Goal: Information Seeking & Learning: Learn about a topic

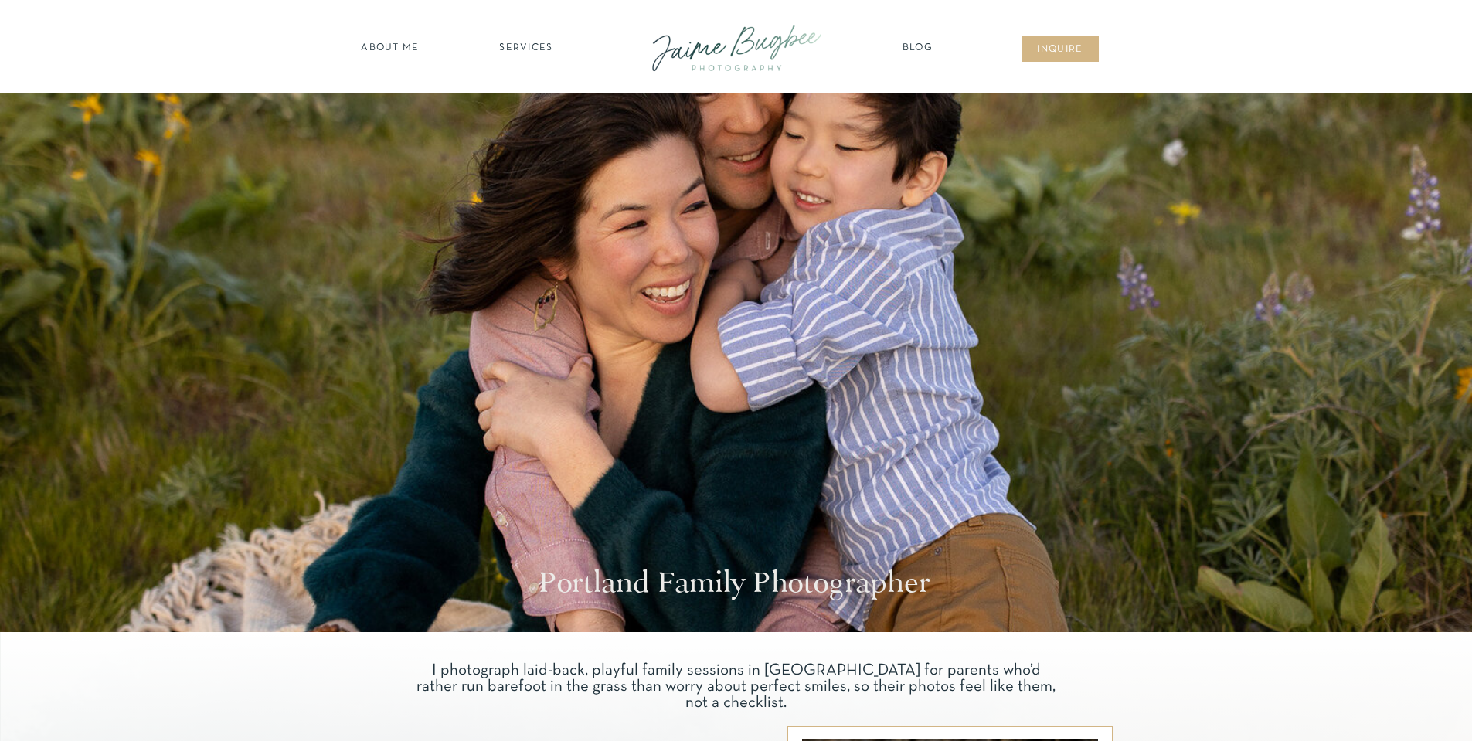
click at [410, 46] on nav "about ME" at bounding box center [390, 48] width 67 height 15
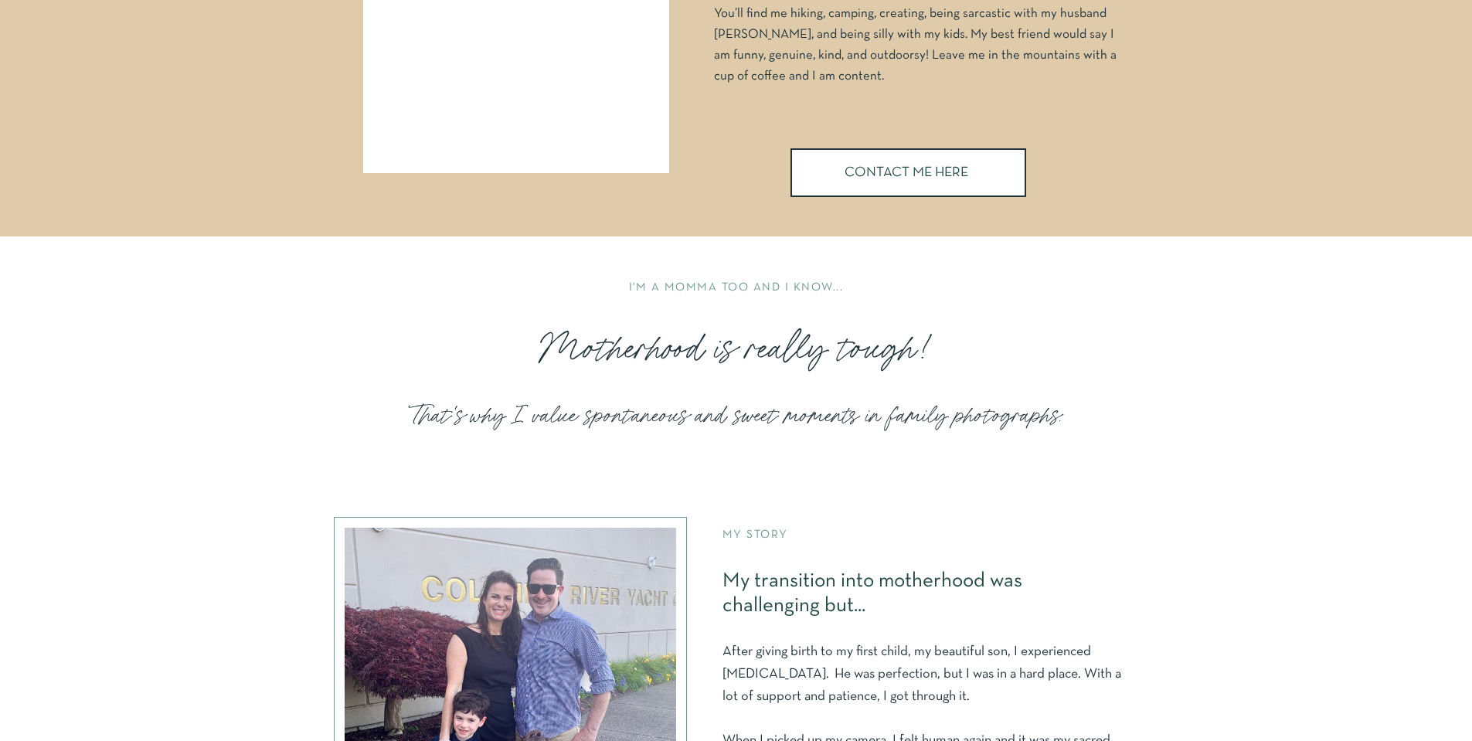
scroll to position [386, 0]
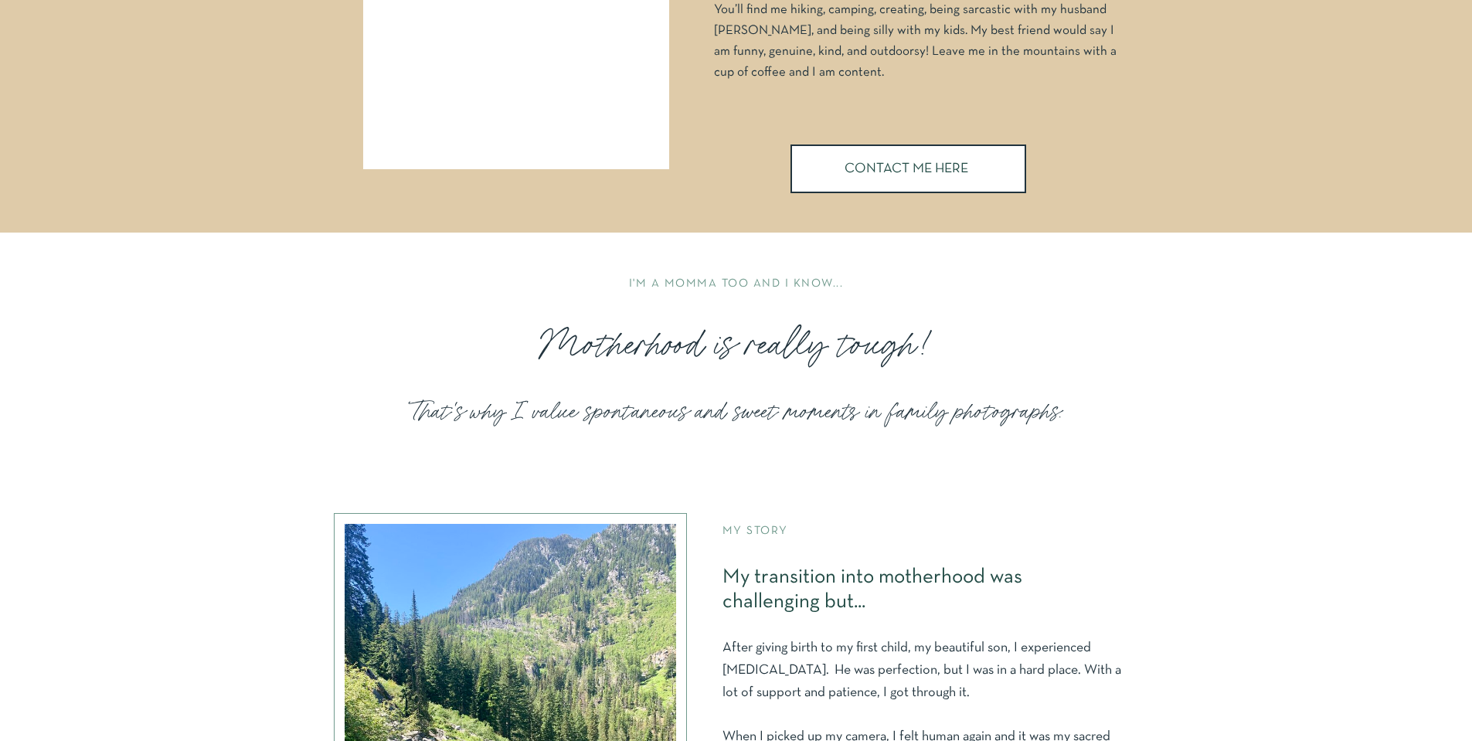
drag, startPoint x: 1168, startPoint y: 303, endPoint x: 1073, endPoint y: 302, distance: 95.1
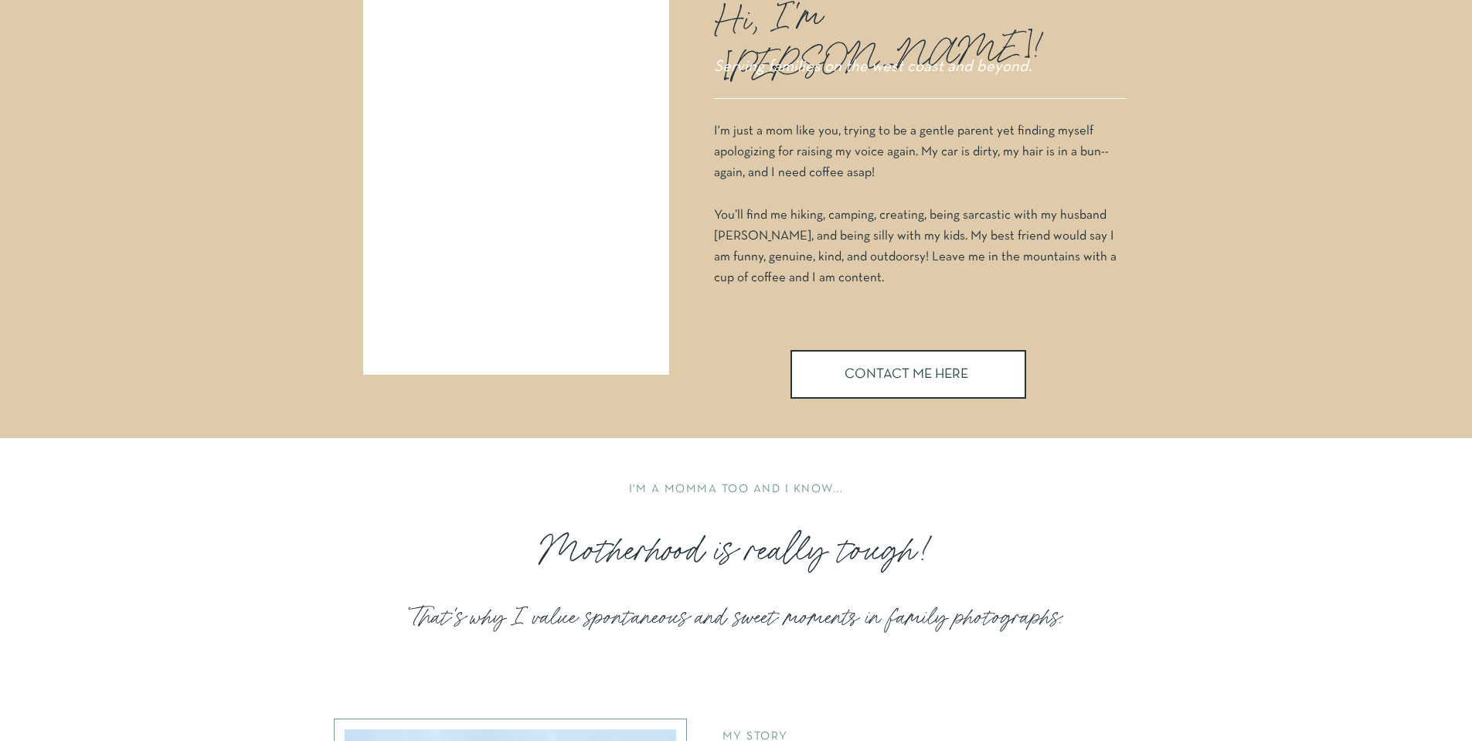
scroll to position [0, 0]
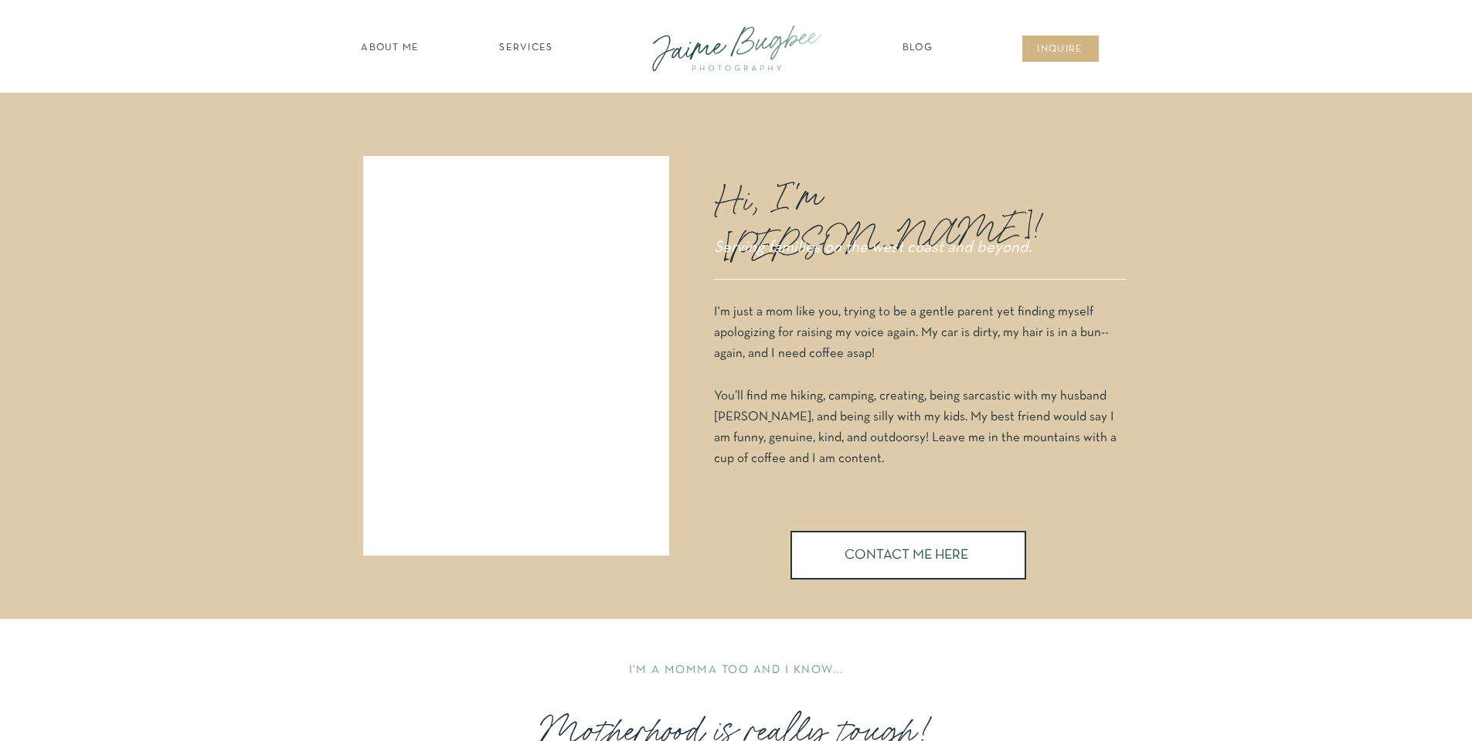
click at [528, 43] on nav "SERVICES" at bounding box center [526, 48] width 87 height 15
click at [532, 130] on nav "families" at bounding box center [527, 133] width 118 height 15
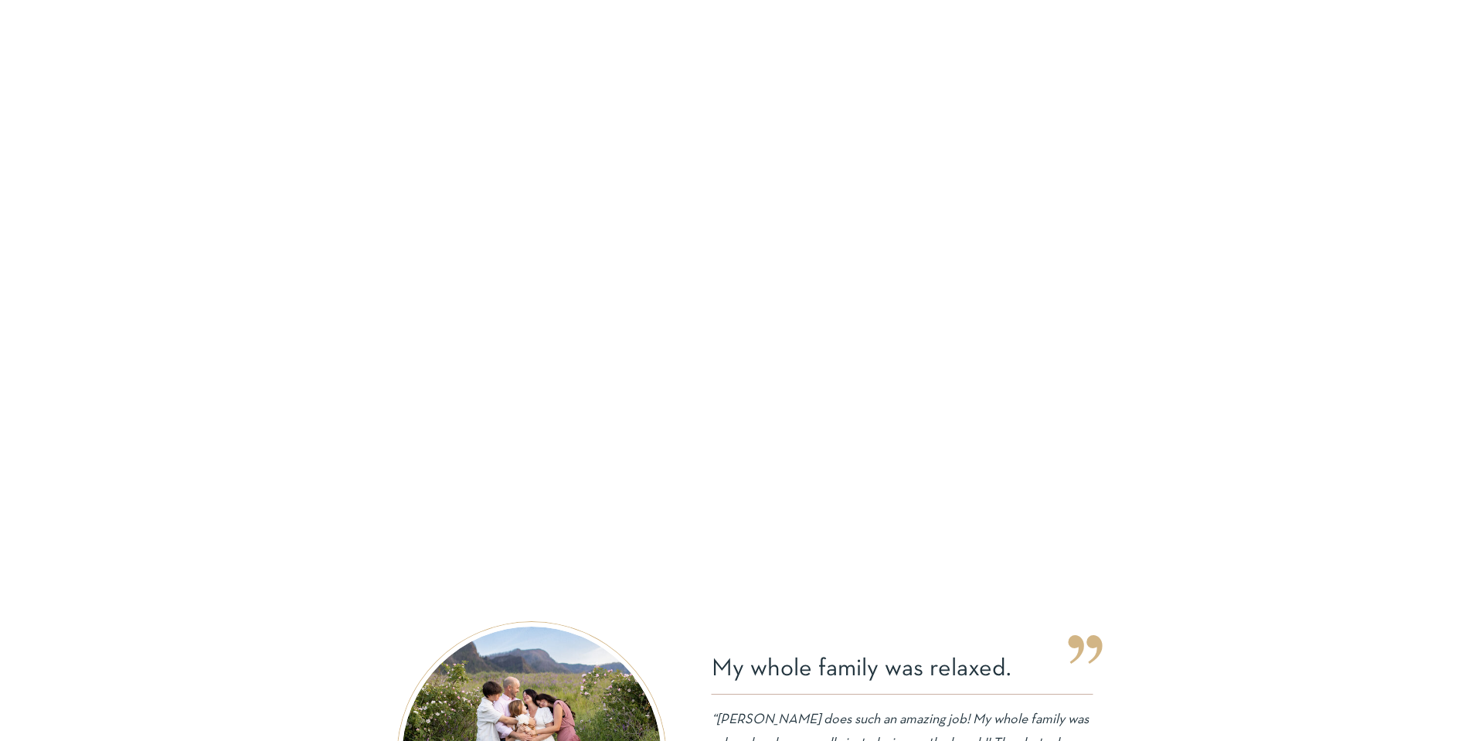
scroll to position [5023, 0]
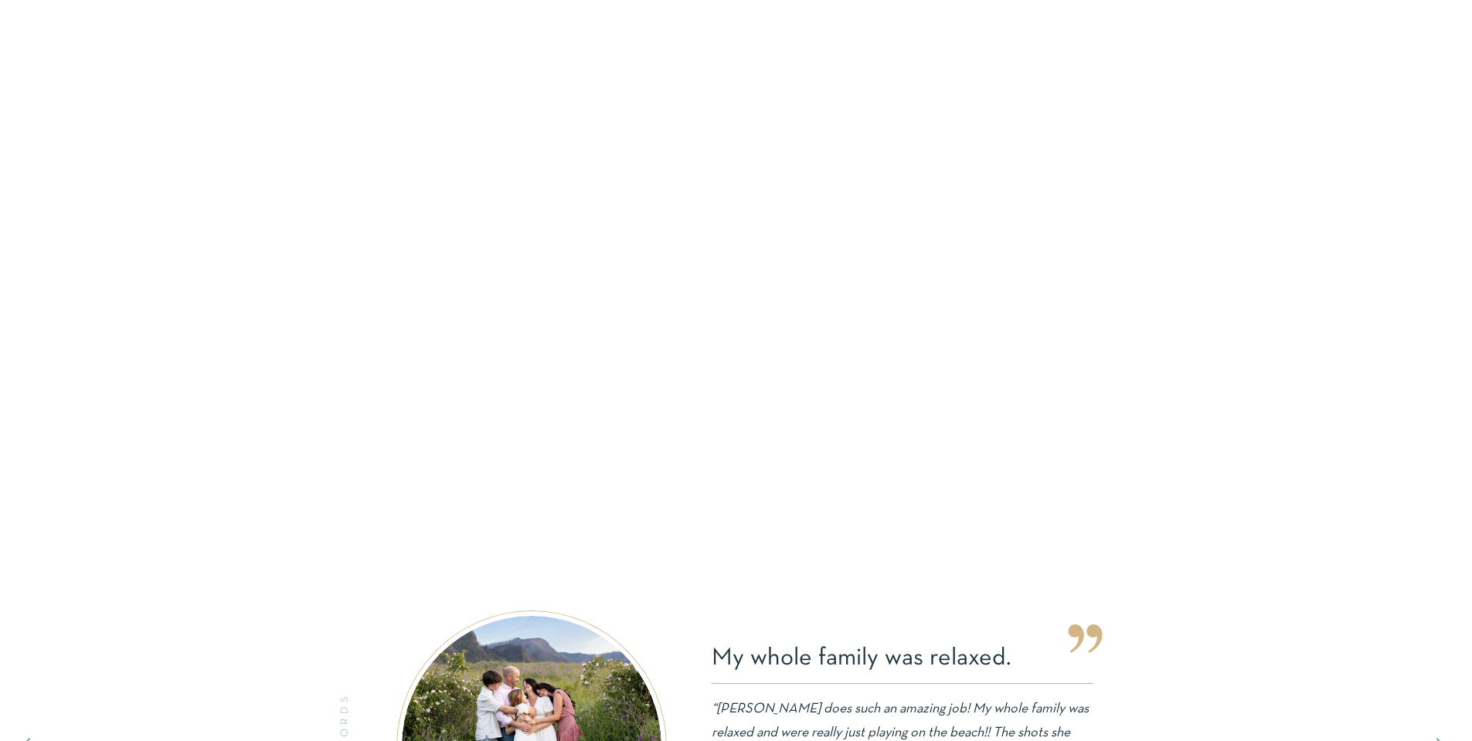
drag, startPoint x: 1287, startPoint y: 287, endPoint x: 1322, endPoint y: 196, distance: 96.9
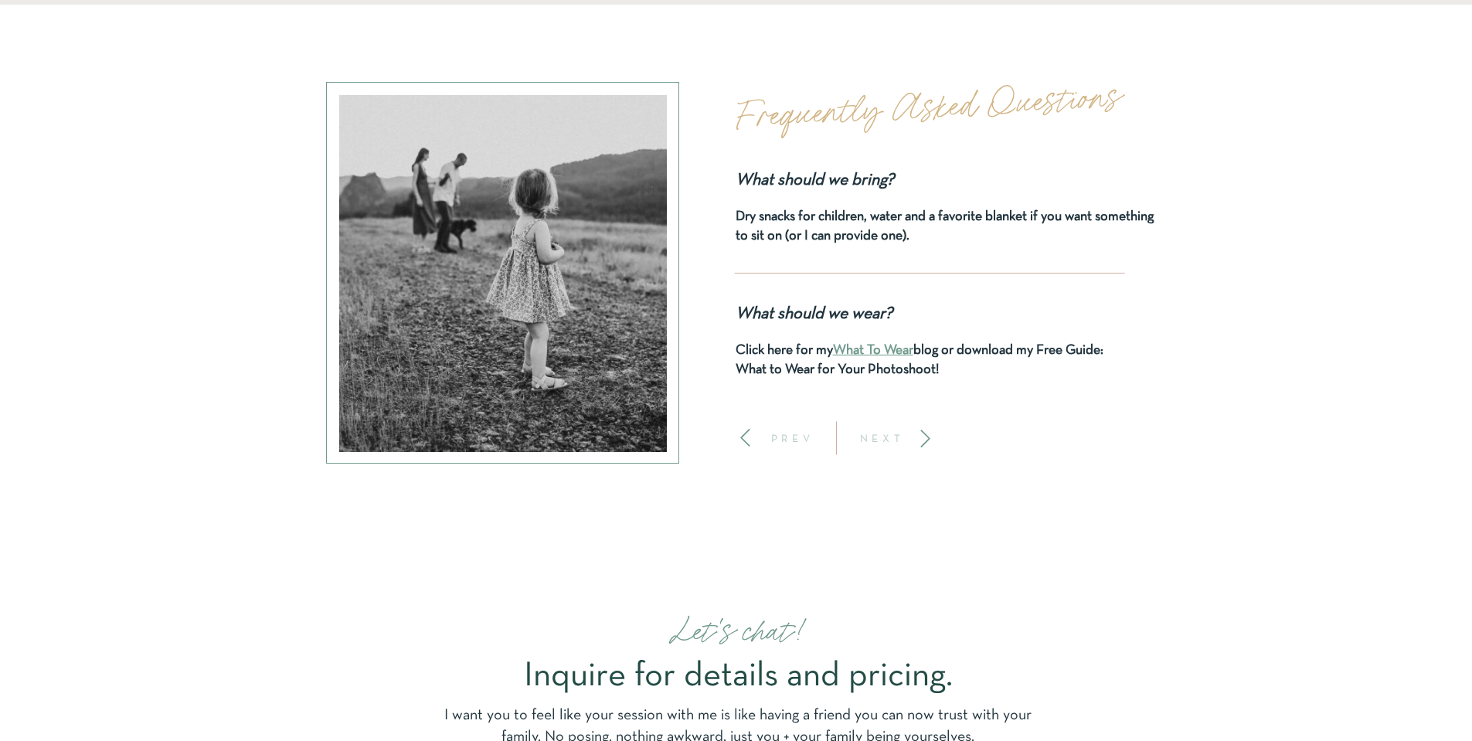
scroll to position [6414, 0]
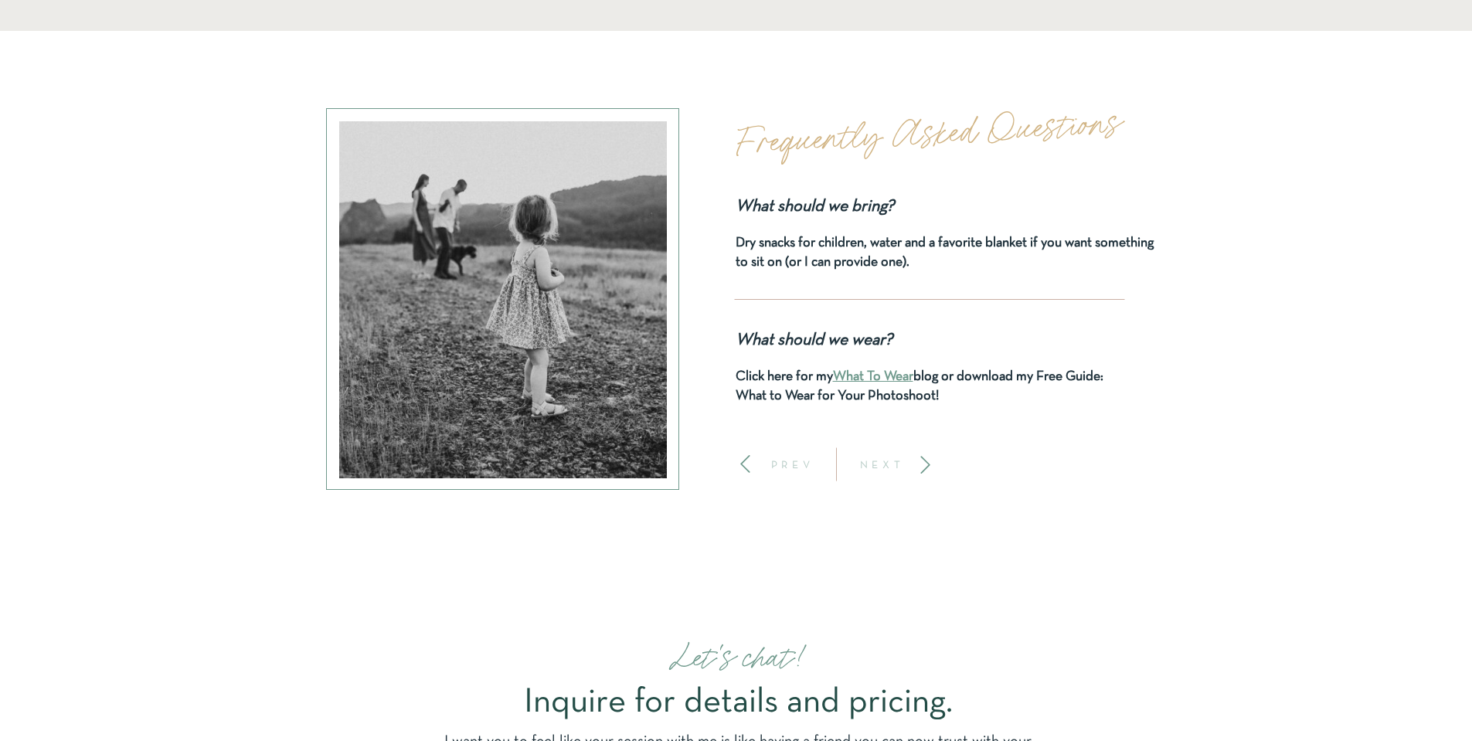
click at [893, 466] on p "NEXT" at bounding box center [882, 464] width 57 height 11
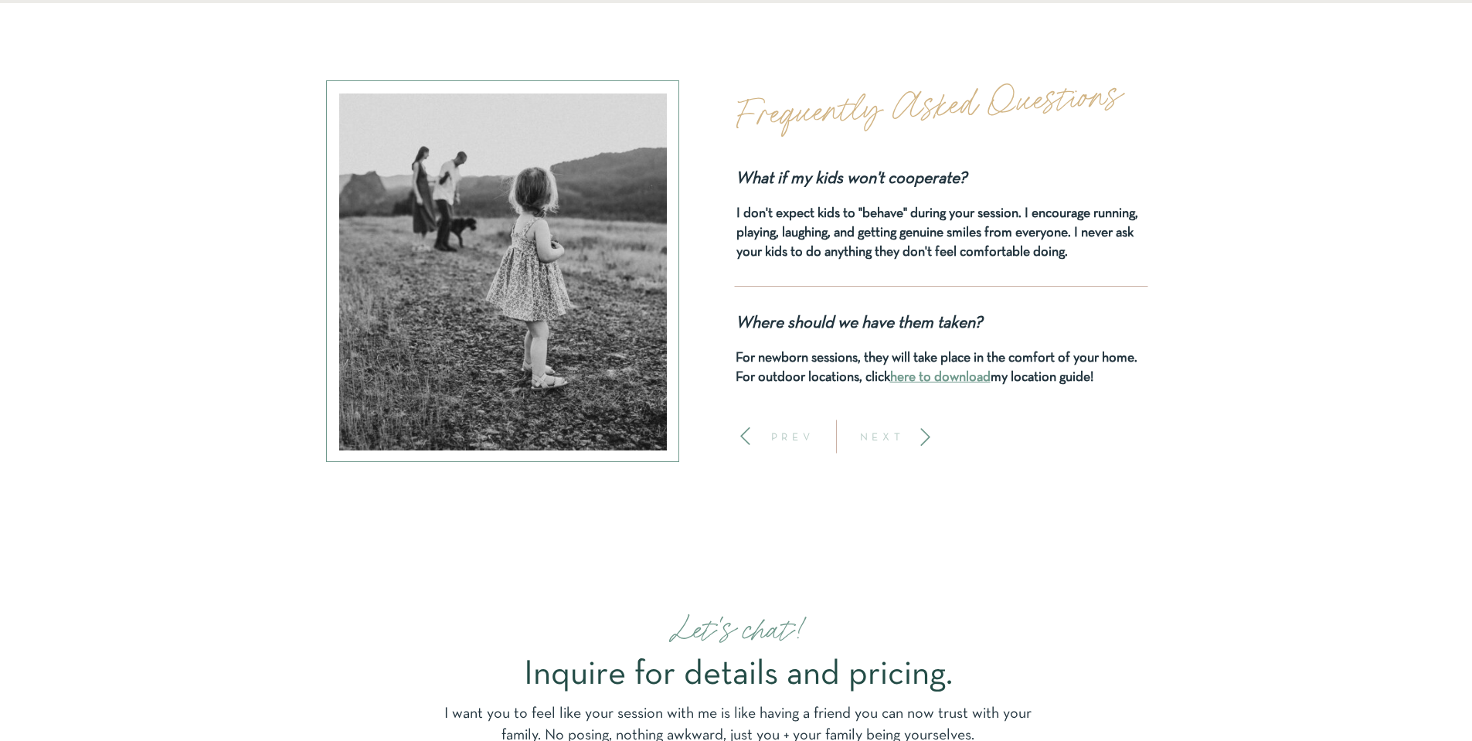
scroll to position [6445, 0]
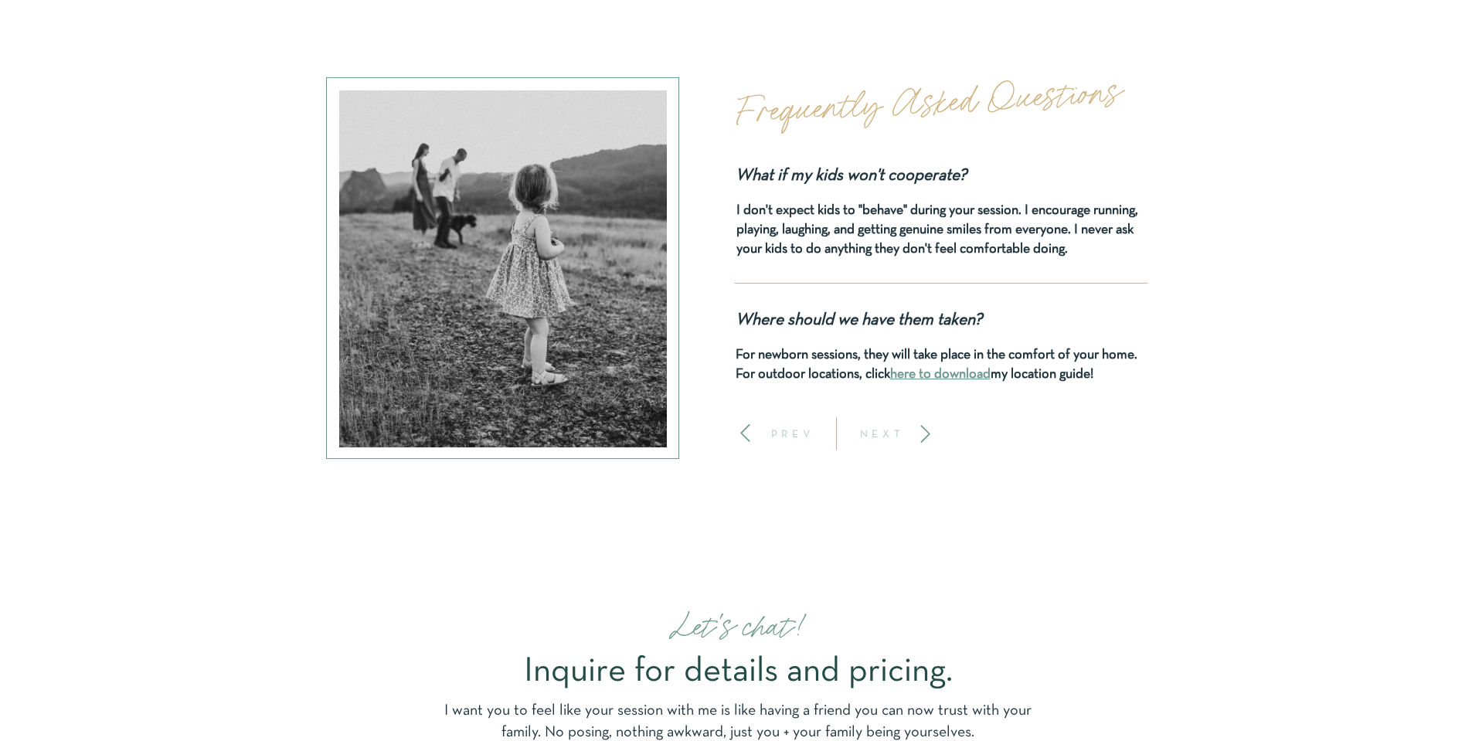
click at [883, 433] on p "NEXT" at bounding box center [882, 433] width 57 height 11
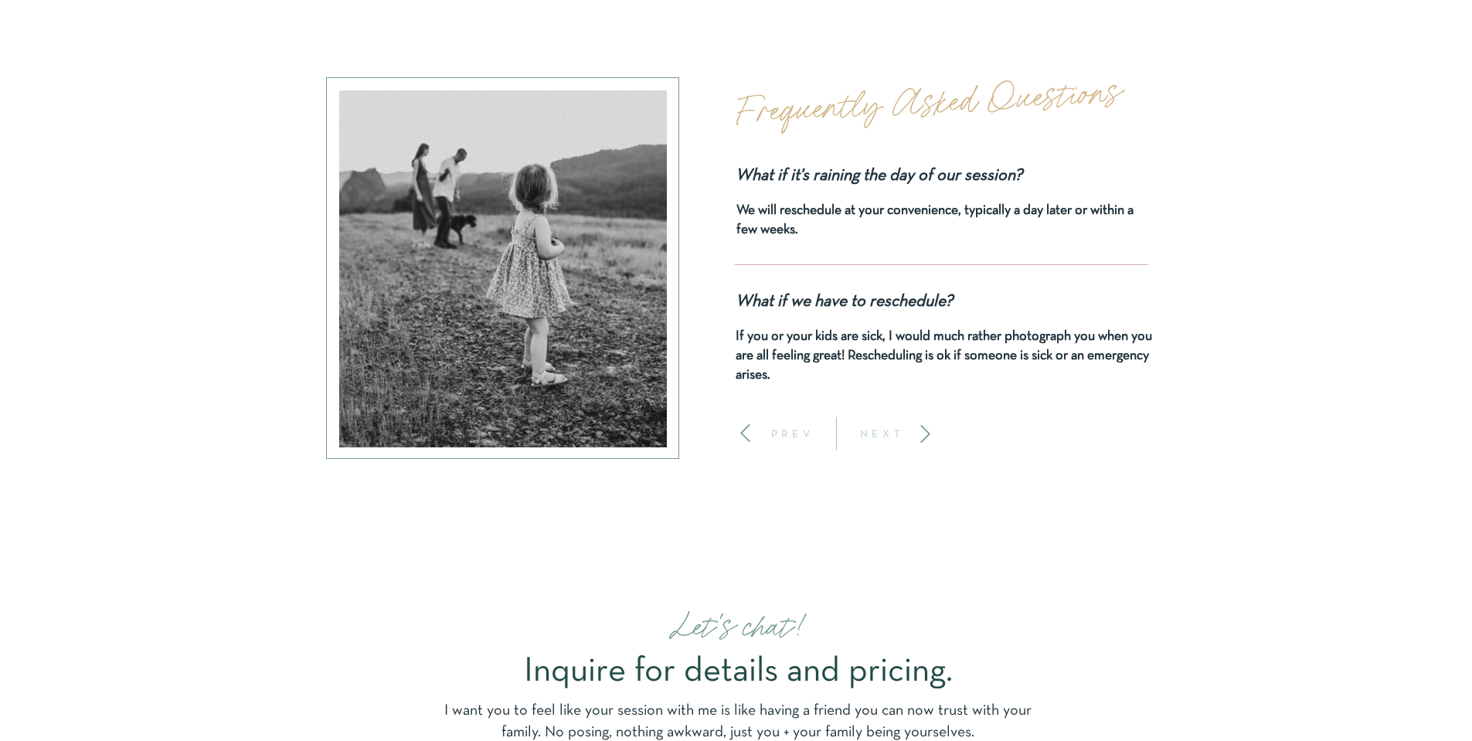
click at [884, 430] on p "NEXT" at bounding box center [882, 433] width 57 height 11
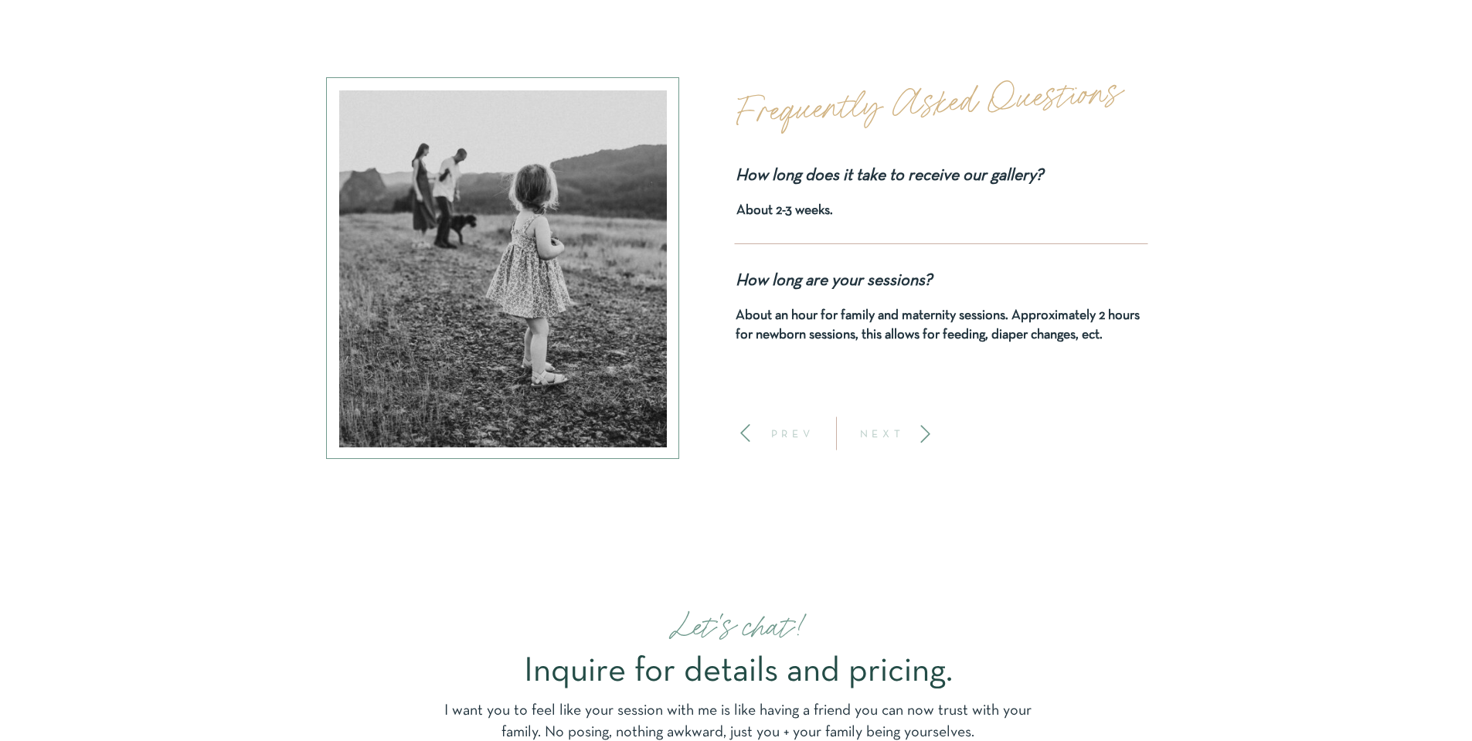
click at [884, 434] on p "NEXT" at bounding box center [882, 433] width 57 height 11
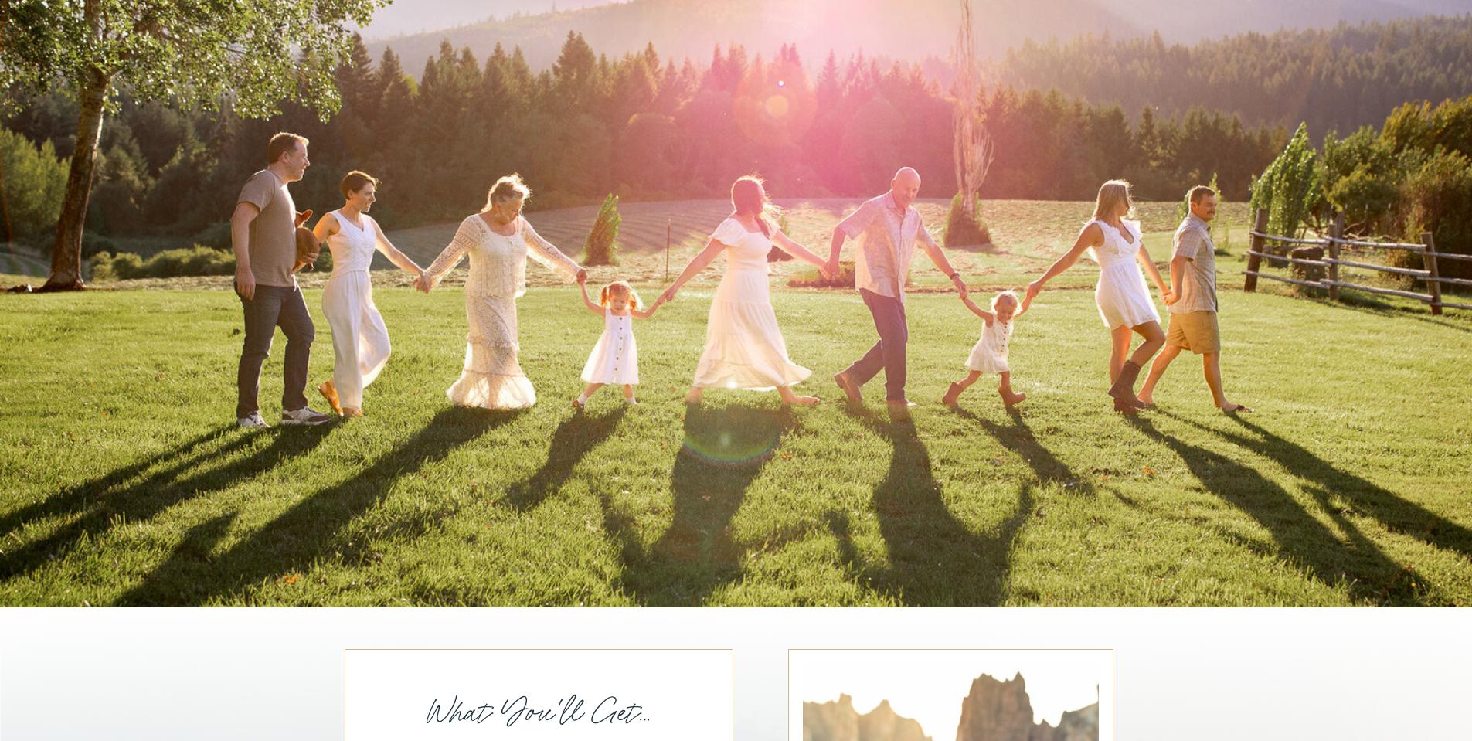
scroll to position [0, 0]
